Goal: Task Accomplishment & Management: Complete application form

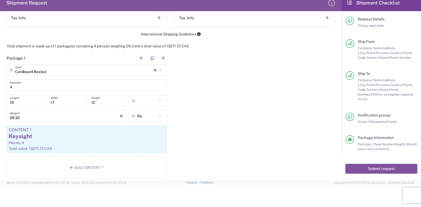
scroll to position [424, 0]
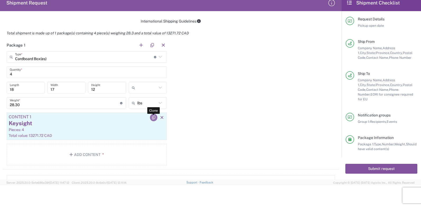
click at [152, 116] on icon "button" at bounding box center [153, 118] width 5 height 4
click at [93, 149] on span "Show all contents" at bounding box center [87, 148] width 32 height 5
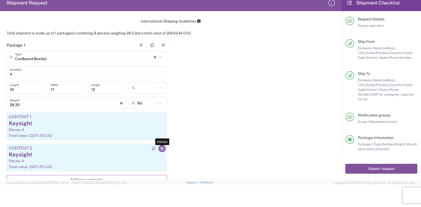
click at [160, 148] on icon "button" at bounding box center [162, 149] width 5 height 4
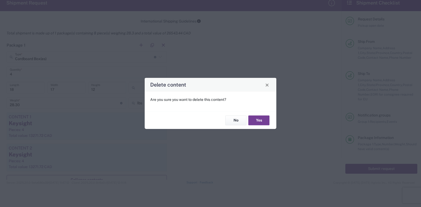
click at [261, 120] on button "Yes" at bounding box center [259, 120] width 21 height 10
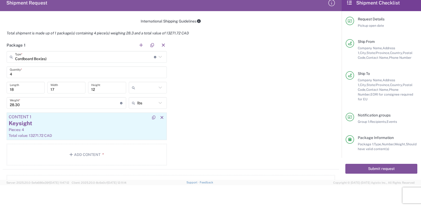
click at [50, 128] on div "Pieces: 4" at bounding box center [87, 129] width 156 height 5
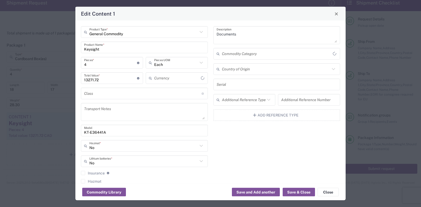
type input "Canadian Dollar"
click at [133, 34] on input "text" at bounding box center [143, 31] width 109 height 9
click at [100, 44] on span "General Commodity" at bounding box center [144, 43] width 124 height 8
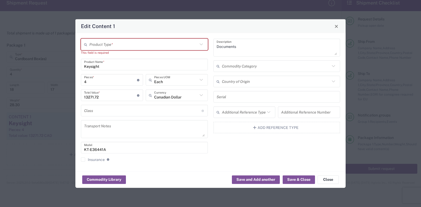
click at [122, 43] on input "text" at bounding box center [143, 44] width 109 height 9
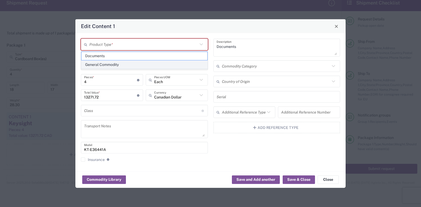
click at [117, 64] on span "General Commodity" at bounding box center [145, 65] width 126 height 8
type input "General Commodity"
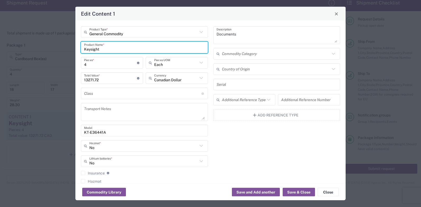
click at [102, 49] on input "Keysight" at bounding box center [144, 47] width 121 height 9
click at [106, 49] on input "Keysight" at bounding box center [144, 47] width 121 height 9
drag, startPoint x: 106, startPoint y: 49, endPoint x: 62, endPoint y: 48, distance: 44.0
click at [62, 48] on div "Edit Content 1 General Commodity Product Type * Keysight Product Name * 4 Piece…" at bounding box center [210, 103] width 421 height 207
type input "K"
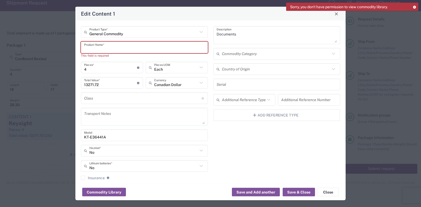
click at [128, 46] on input "text" at bounding box center [144, 47] width 121 height 9
paste input "DC power supply"
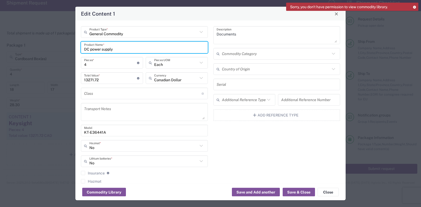
type input "DC power supply"
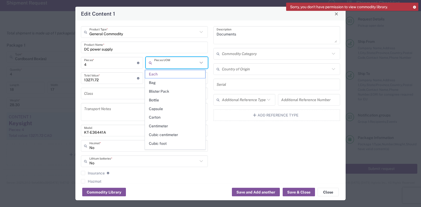
click at [156, 60] on input "text" at bounding box center [176, 62] width 44 height 9
click at [199, 62] on icon at bounding box center [201, 62] width 7 height 7
type input "b"
click at [157, 117] on span "Carton" at bounding box center [175, 117] width 60 height 8
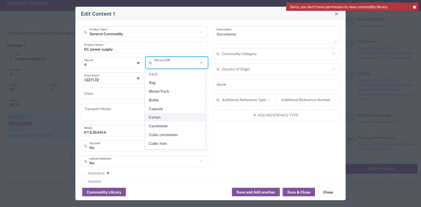
type input "Carton"
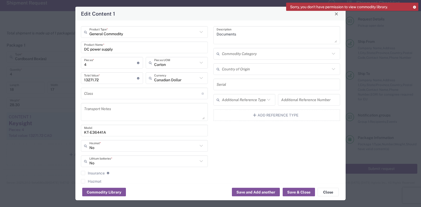
click at [97, 94] on input "text" at bounding box center [143, 93] width 118 height 9
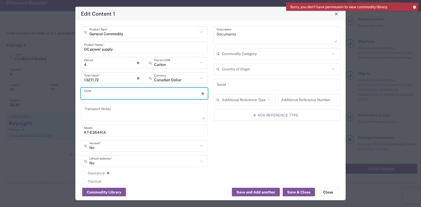
click at [183, 94] on input "text" at bounding box center [143, 93] width 118 height 9
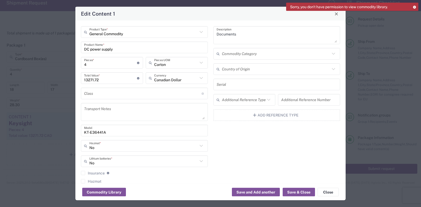
click at [164, 122] on div "General Commodity Product Type * DC power supply Product Name * 4 Pieces * Numb…" at bounding box center [144, 110] width 133 height 169
click at [222, 35] on textarea "Documents" at bounding box center [277, 35] width 121 height 15
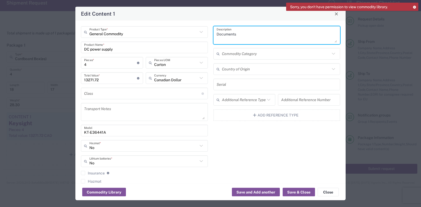
click at [265, 56] on input "text" at bounding box center [276, 53] width 109 height 9
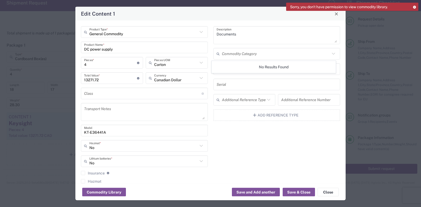
click at [217, 53] on icon at bounding box center [219, 54] width 5 height 8
click at [330, 54] on icon at bounding box center [333, 53] width 7 height 7
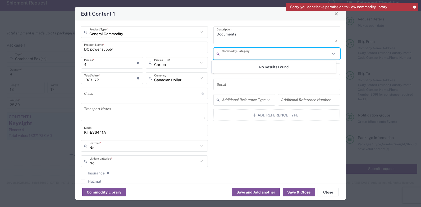
click at [332, 54] on icon at bounding box center [333, 54] width 3 height 2
click at [332, 53] on icon at bounding box center [333, 54] width 3 height 2
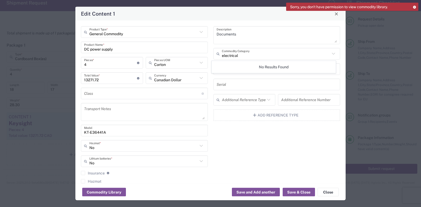
click at [332, 53] on icon at bounding box center [333, 54] width 3 height 2
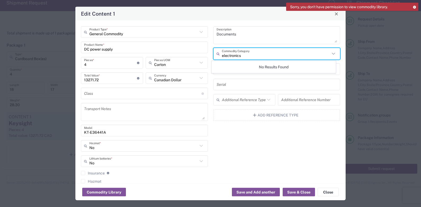
type input "electronics"
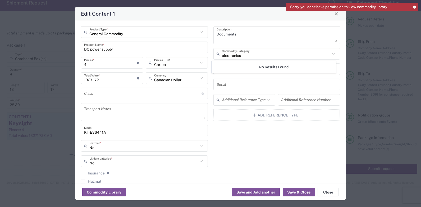
click at [286, 76] on div "Documents Description electronics Commodity Category Country of Origin Serial A…" at bounding box center [277, 110] width 133 height 169
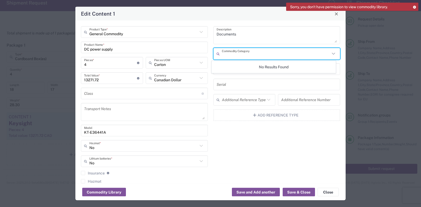
click at [261, 54] on input "text" at bounding box center [276, 53] width 109 height 9
click at [250, 58] on input "test" at bounding box center [276, 53] width 109 height 9
type input "test"
click at [115, 192] on button "Commodity Library" at bounding box center [104, 192] width 44 height 8
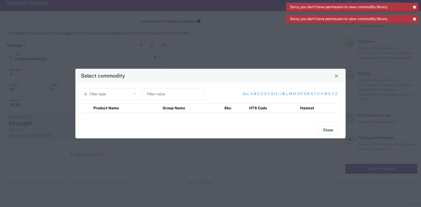
click at [283, 94] on link "k" at bounding box center [284, 93] width 3 height 5
type input "Product Name"
type input "k"
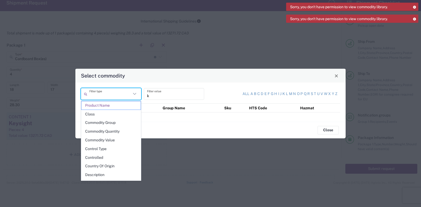
click at [128, 94] on input "text" at bounding box center [110, 93] width 42 height 9
click at [97, 175] on span "Description" at bounding box center [111, 175] width 59 height 8
type input "Description"
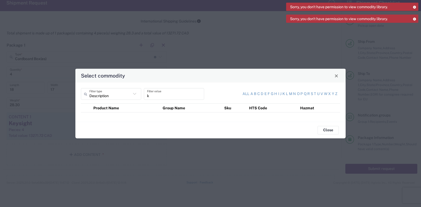
click at [163, 96] on input "k" at bounding box center [174, 93] width 54 height 9
drag, startPoint x: 163, startPoint y: 96, endPoint x: 136, endPoint y: 96, distance: 27.0
click at [136, 96] on div "Description Filter type k Filter value" at bounding box center [145, 95] width 130 height 15
click at [158, 94] on input "text" at bounding box center [174, 93] width 54 height 9
paste input "DC power supply"
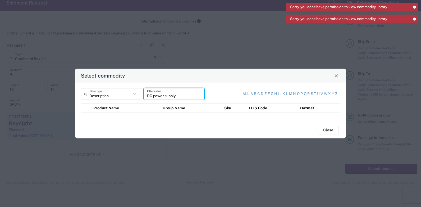
type input "DC power supply"
click at [337, 77] on span "Close" at bounding box center [337, 76] width 4 height 4
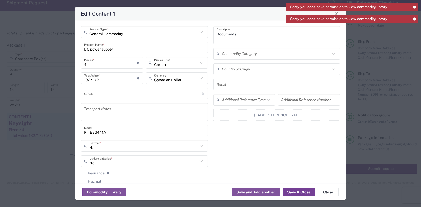
click at [302, 192] on button "Save & Close" at bounding box center [299, 192] width 32 height 8
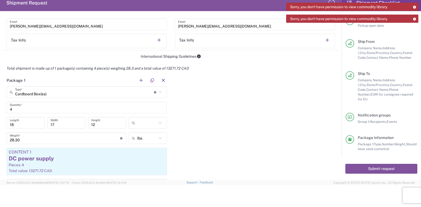
scroll to position [397, 0]
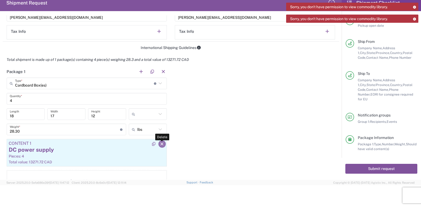
click at [160, 143] on icon "button" at bounding box center [162, 144] width 5 height 4
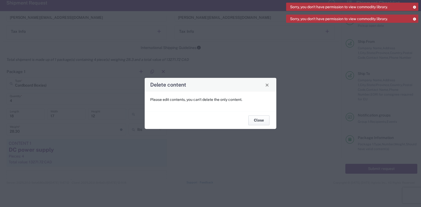
click at [264, 120] on button "Close" at bounding box center [259, 120] width 21 height 10
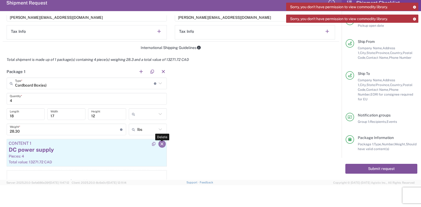
click at [160, 141] on button "button" at bounding box center [162, 143] width 7 height 7
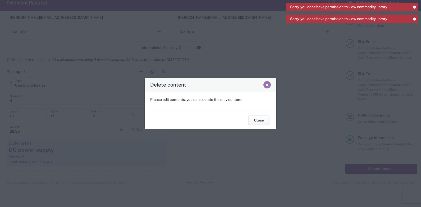
click at [267, 86] on span "Close" at bounding box center [268, 85] width 4 height 4
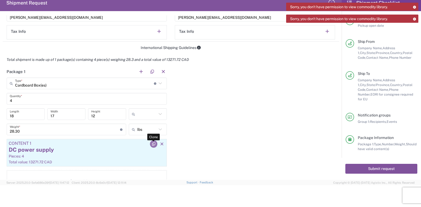
click at [151, 141] on button "button" at bounding box center [153, 143] width 7 height 7
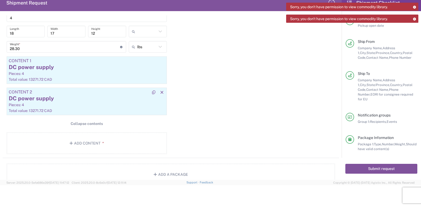
scroll to position [450, 0]
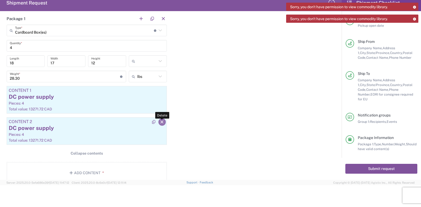
click at [160, 120] on icon "button" at bounding box center [162, 122] width 5 height 4
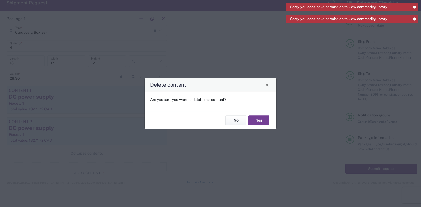
click at [263, 120] on button "Yes" at bounding box center [259, 120] width 21 height 10
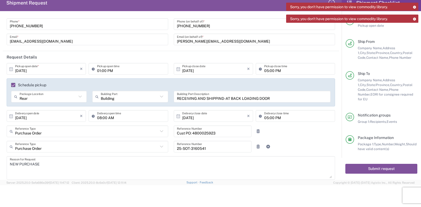
scroll to position [0, 0]
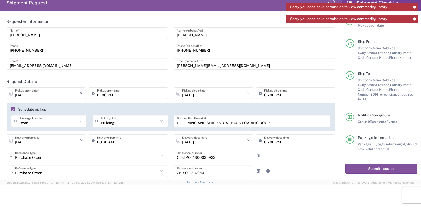
click at [415, 7] on icon at bounding box center [415, 7] width 4 height 3
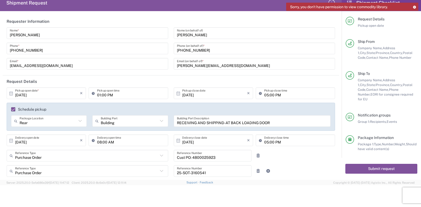
click at [415, 8] on icon at bounding box center [415, 7] width 4 height 3
